Goal: Task Accomplishment & Management: Manage account settings

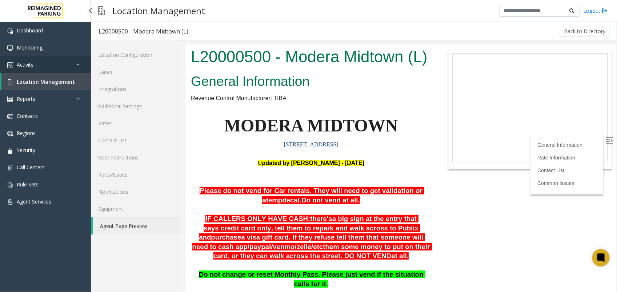
click at [48, 67] on link "Activity" at bounding box center [45, 64] width 91 height 17
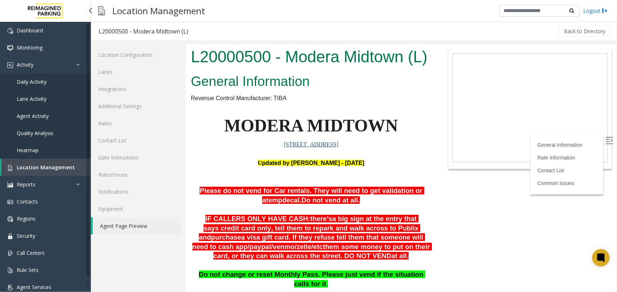
click at [32, 175] on link "Location Management" at bounding box center [45, 167] width 89 height 17
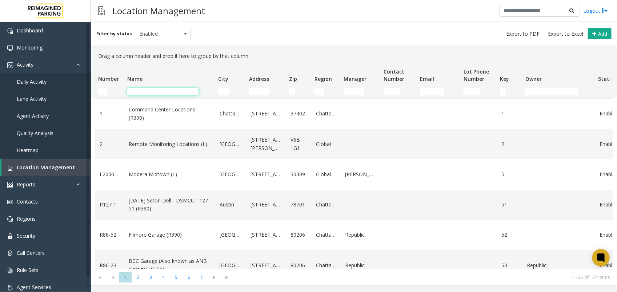
click at [167, 90] on input "Name Filter" at bounding box center [162, 91] width 71 height 7
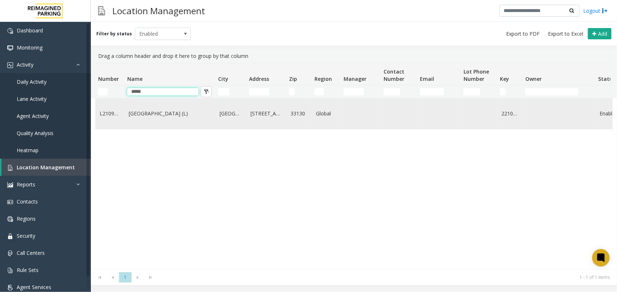
type input "*****"
click at [169, 112] on link "[GEOGRAPHIC_DATA] (L)" at bounding box center [170, 113] width 82 height 8
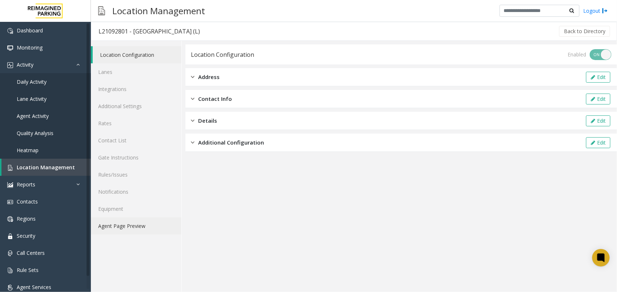
click at [131, 233] on link "Agent Page Preview" at bounding box center [136, 225] width 91 height 17
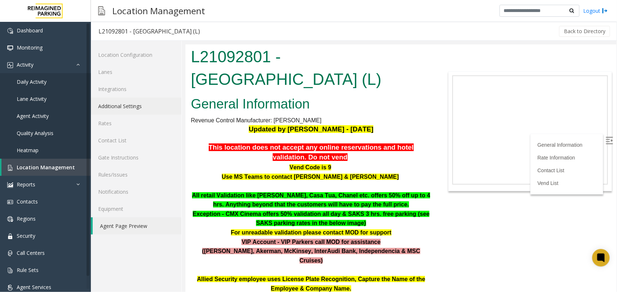
click at [121, 110] on link "Additional Settings" at bounding box center [136, 105] width 91 height 17
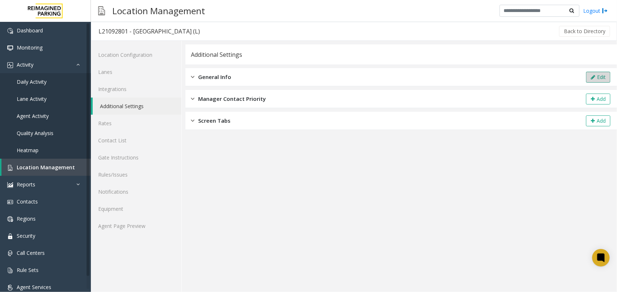
click at [597, 75] on button "Edit" at bounding box center [598, 77] width 24 height 11
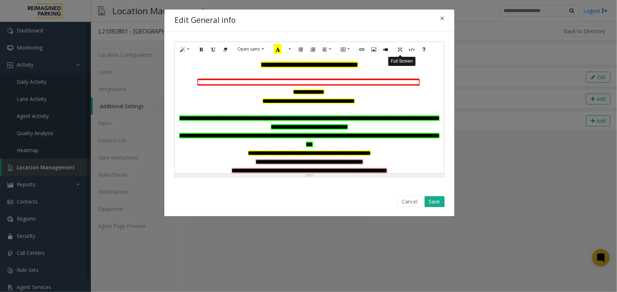
click at [400, 48] on icon "Full Screen" at bounding box center [400, 49] width 4 height 6
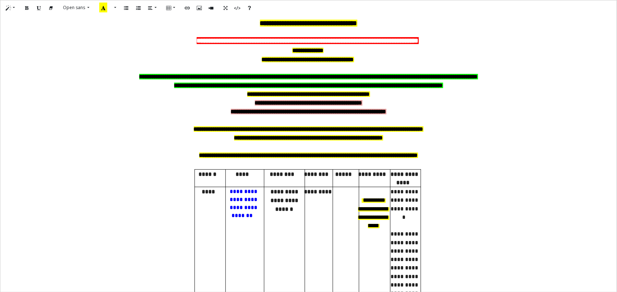
click at [177, 75] on b "**********" at bounding box center [308, 76] width 339 height 5
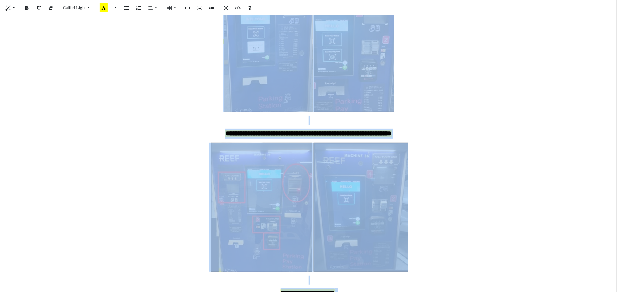
scroll to position [1117, 0]
drag, startPoint x: 179, startPoint y: 41, endPoint x: 378, endPoint y: 286, distance: 315.2
click at [378, 286] on div "**********" at bounding box center [308, 153] width 617 height 277
paste div
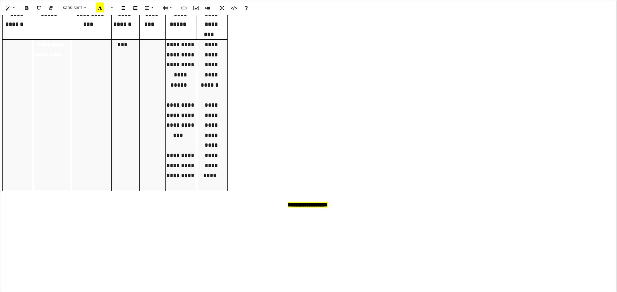
scroll to position [909, 0]
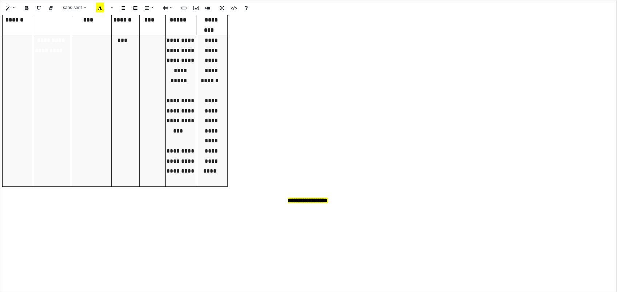
click at [308, 210] on span at bounding box center [308, 260] width 227 height 101
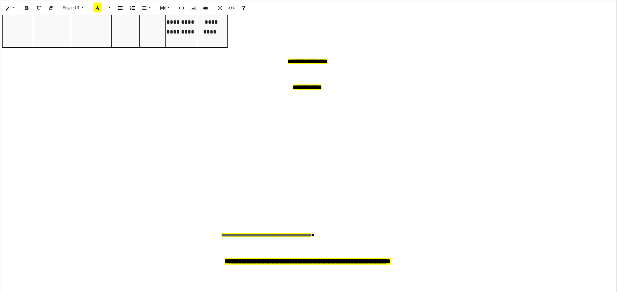
scroll to position [1064, 0]
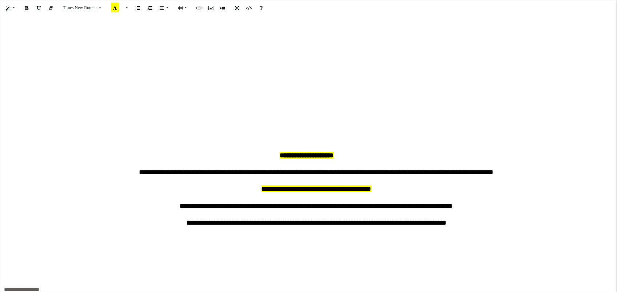
scroll to position [1292, 0]
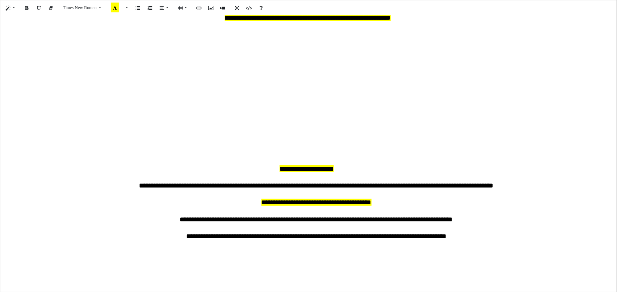
click at [138, 273] on p at bounding box center [308, 277] width 609 height 9
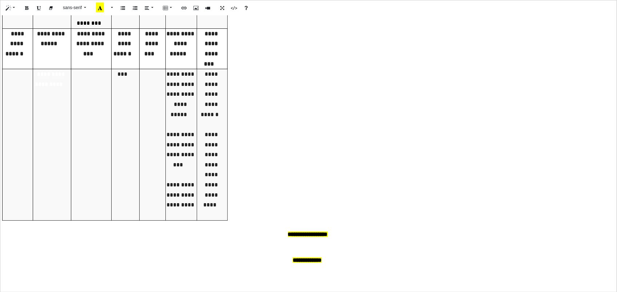
scroll to position [882, 0]
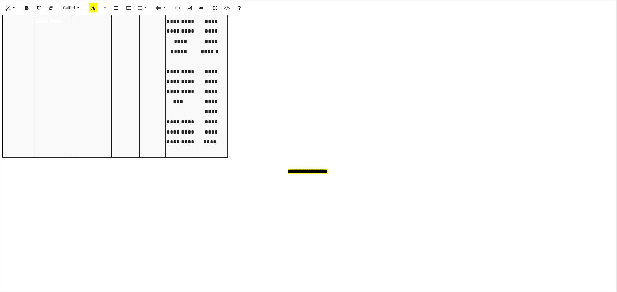
scroll to position [982, 0]
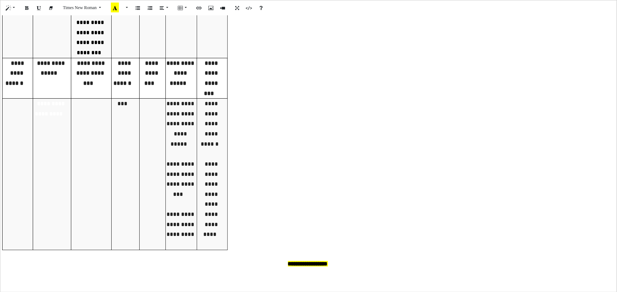
scroll to position [801, 0]
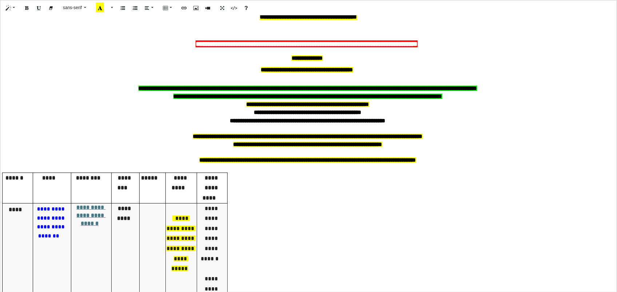
scroll to position [0, 0]
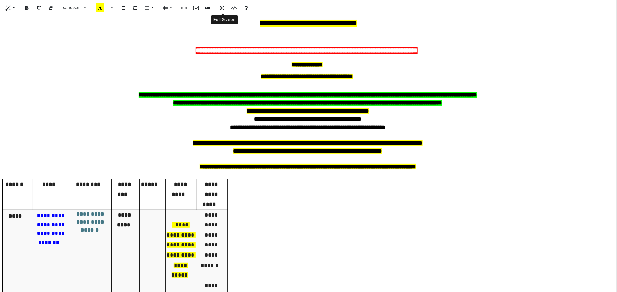
click at [221, 5] on icon "Full Screen" at bounding box center [222, 7] width 4 height 6
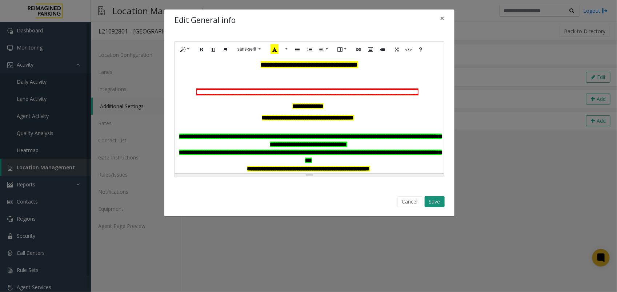
click at [435, 206] on button "Save" at bounding box center [435, 201] width 20 height 11
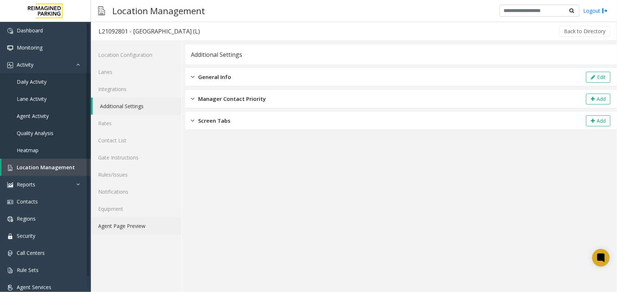
click at [149, 222] on link "Agent Page Preview" at bounding box center [136, 225] width 91 height 17
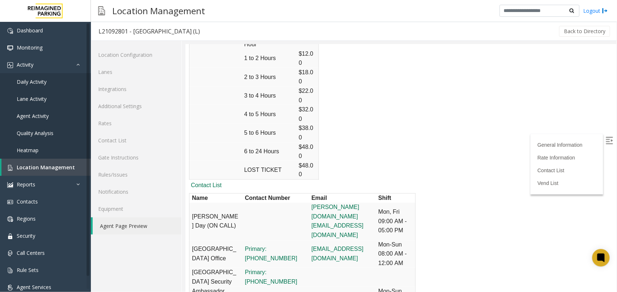
scroll to position [1812, 0]
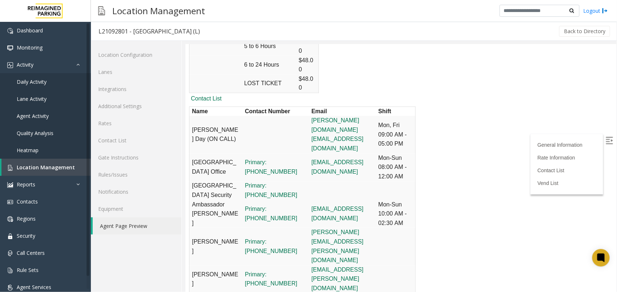
click at [606, 139] on img at bounding box center [609, 139] width 7 height 7
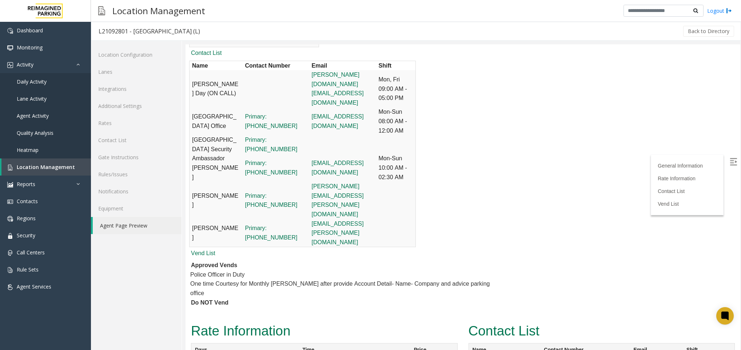
scroll to position [1875, 0]
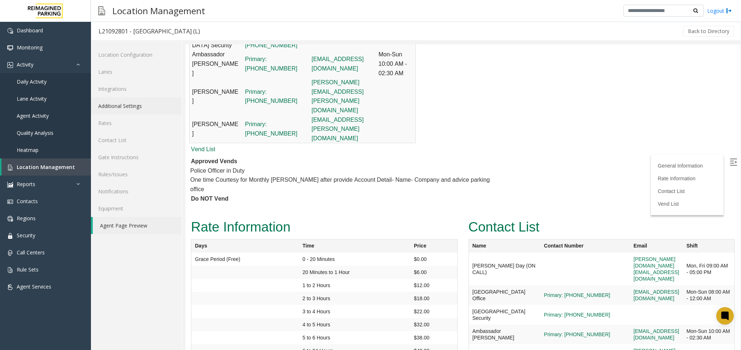
click at [148, 104] on link "Additional Settings" at bounding box center [136, 105] width 91 height 17
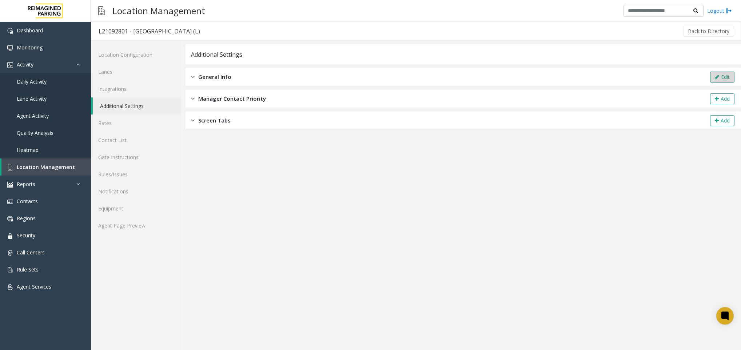
click at [617, 73] on button "Edit" at bounding box center [722, 77] width 24 height 11
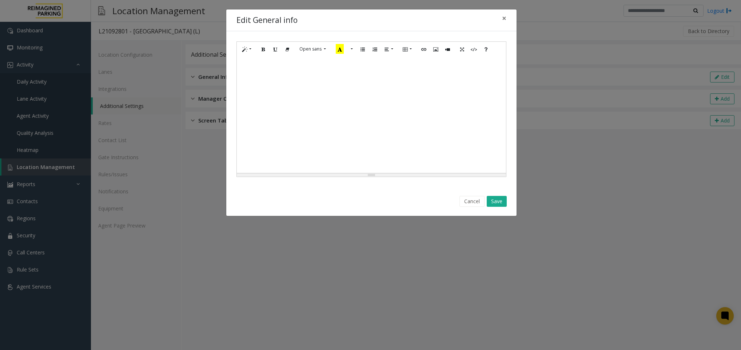
scroll to position [1327, 0]
drag, startPoint x: 314, startPoint y: 154, endPoint x: 235, endPoint y: 116, distance: 88.2
click at [235, 116] on div "**********" at bounding box center [371, 109] width 290 height 156
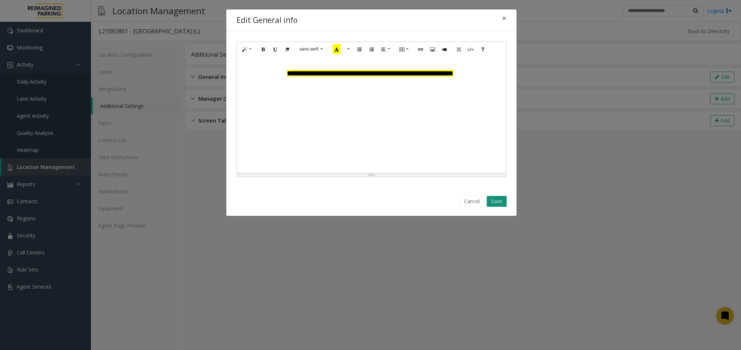
click at [491, 203] on button "Save" at bounding box center [497, 201] width 20 height 11
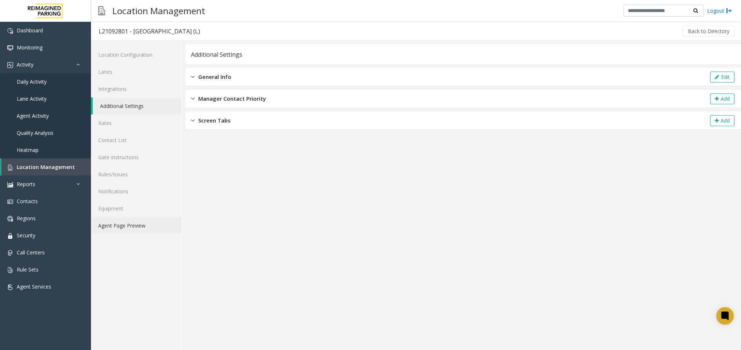
click at [127, 225] on link "Agent Page Preview" at bounding box center [136, 225] width 91 height 17
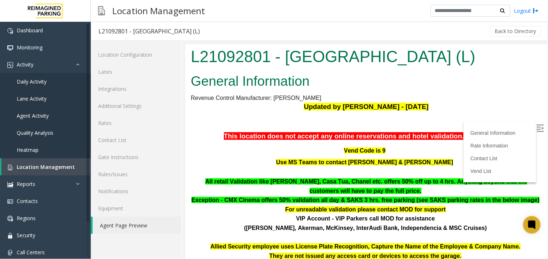
click at [540, 129] on label at bounding box center [541, 129] width 11 height 11
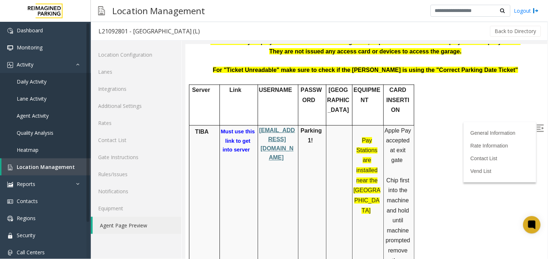
scroll to position [161, 0]
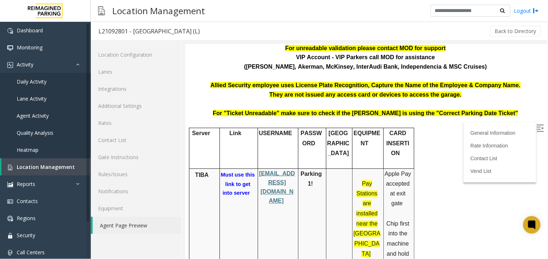
click at [235, 176] on span "Must use this link to get into server" at bounding box center [238, 184] width 34 height 25
drag, startPoint x: 258, startPoint y: 163, endPoint x: 291, endPoint y: 173, distance: 34.4
click at [291, 173] on p "[EMAIL_ADDRESS][DOMAIN_NAME]" at bounding box center [277, 187] width 37 height 37
copy span "[EMAIL_ADDRESS][DOMAIN_NAME]"
click at [108, 104] on link "Additional Settings" at bounding box center [136, 105] width 91 height 17
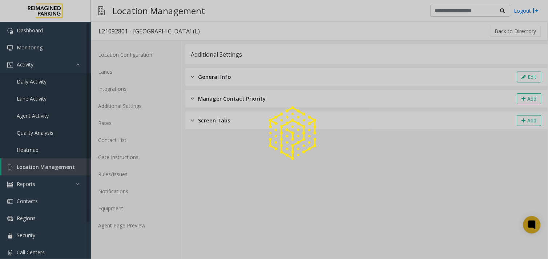
click at [528, 76] on div at bounding box center [274, 129] width 548 height 259
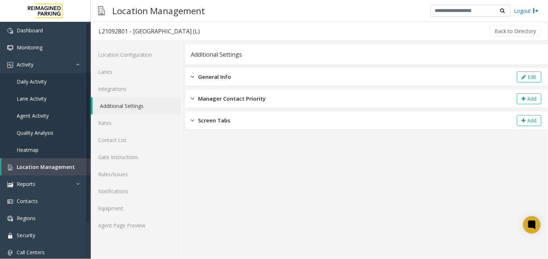
click at [528, 76] on button "Edit" at bounding box center [530, 77] width 24 height 11
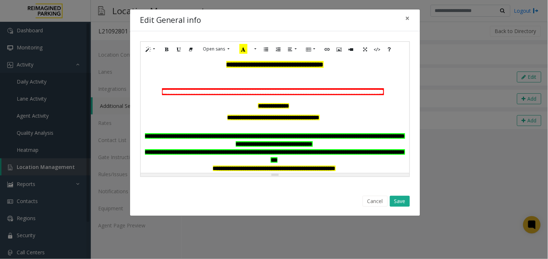
scroll to position [161, 0]
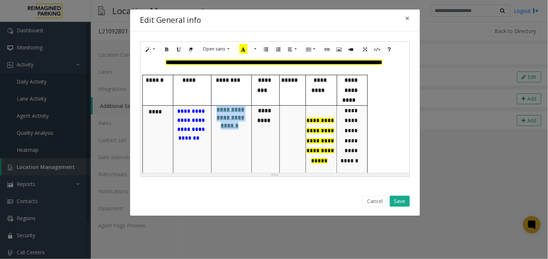
drag, startPoint x: 214, startPoint y: 117, endPoint x: 245, endPoint y: 125, distance: 32.8
click at [244, 125] on span "**********" at bounding box center [231, 117] width 28 height 21
paste div
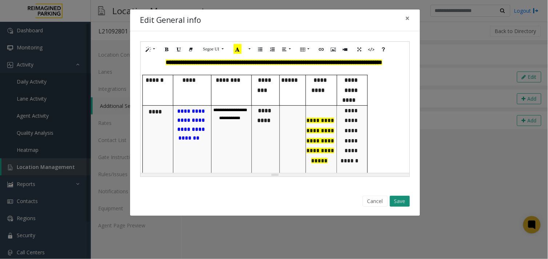
click at [404, 198] on button "Save" at bounding box center [400, 201] width 20 height 11
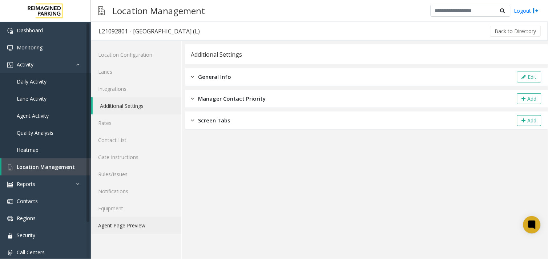
click at [131, 222] on link "Agent Page Preview" at bounding box center [136, 225] width 91 height 17
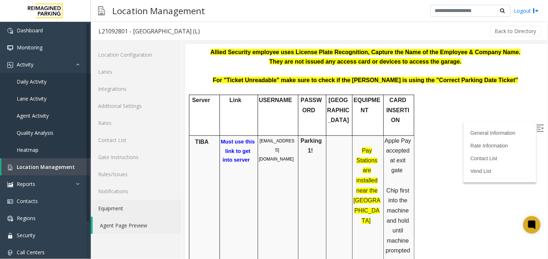
scroll to position [242, 0]
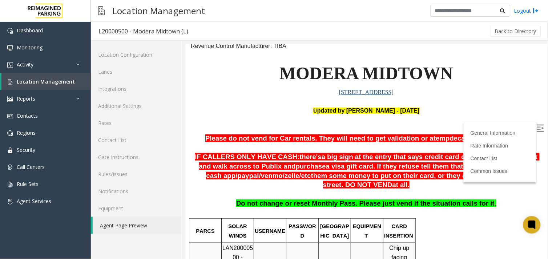
scroll to position [121, 0]
